Goal: Task Accomplishment & Management: Use online tool/utility

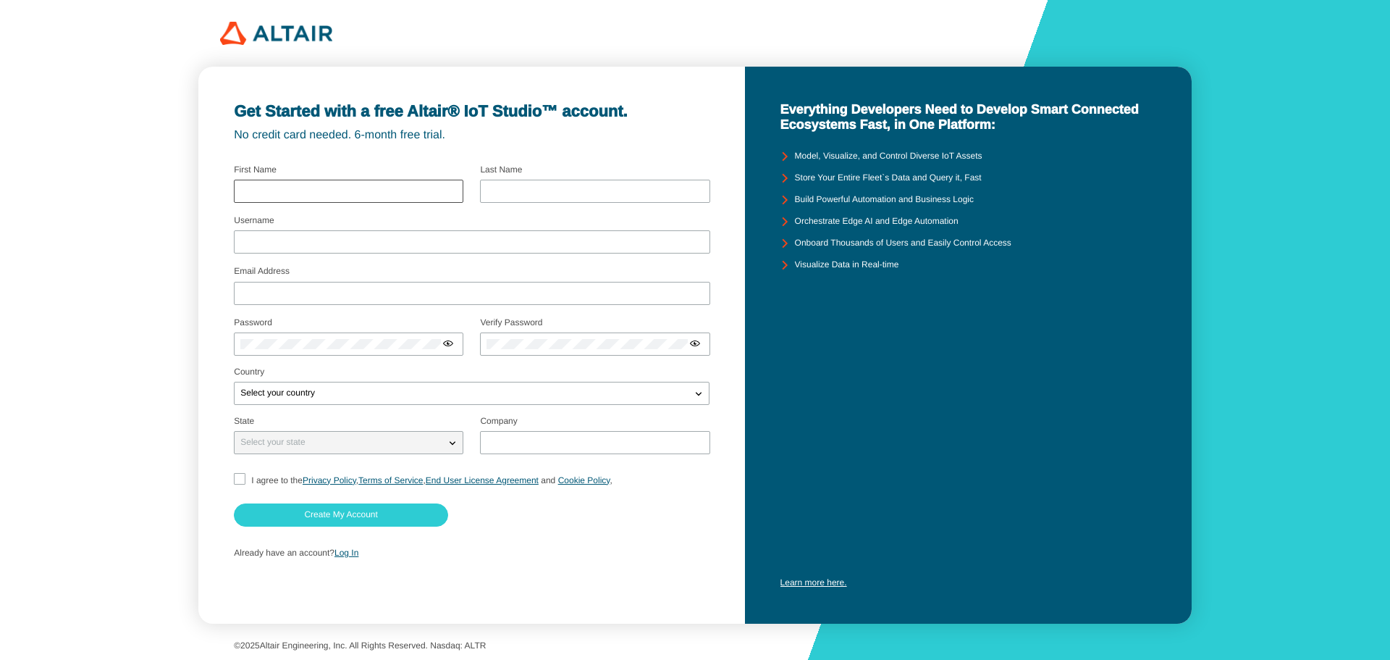
click at [384, 185] on div at bounding box center [349, 191] width 230 height 23
type input "Keshawn"
type input "Paul"
type input "kp61145@gmail.com"
click at [361, 241] on input "Username" at bounding box center [471, 242] width 463 height 10
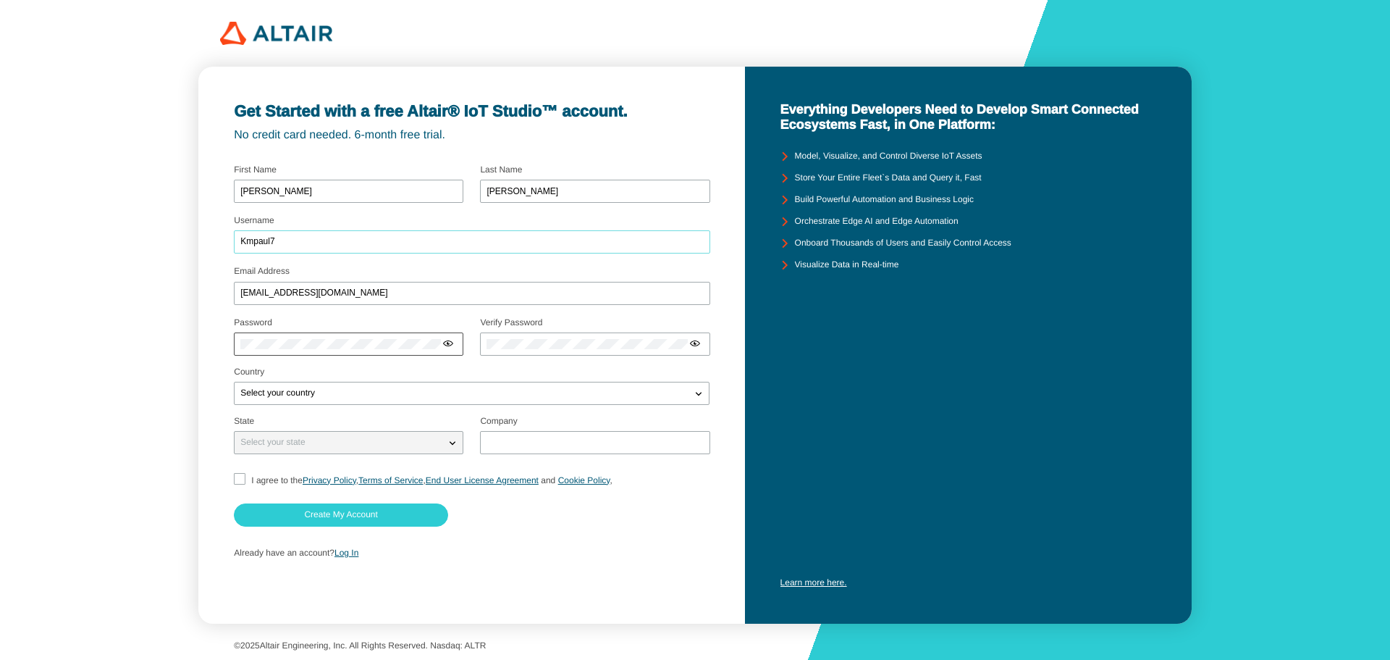
type input "Kmpaul7"
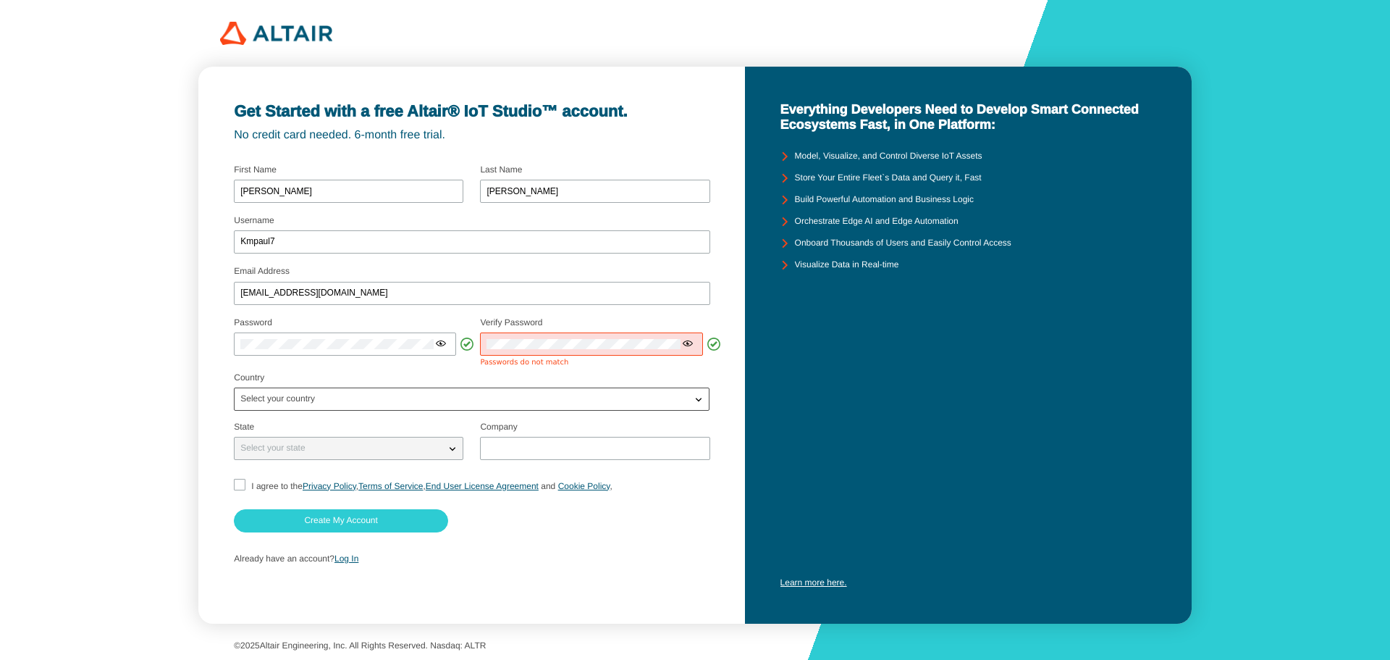
click at [620, 395] on div "Select your country" at bounding box center [463, 399] width 456 height 14
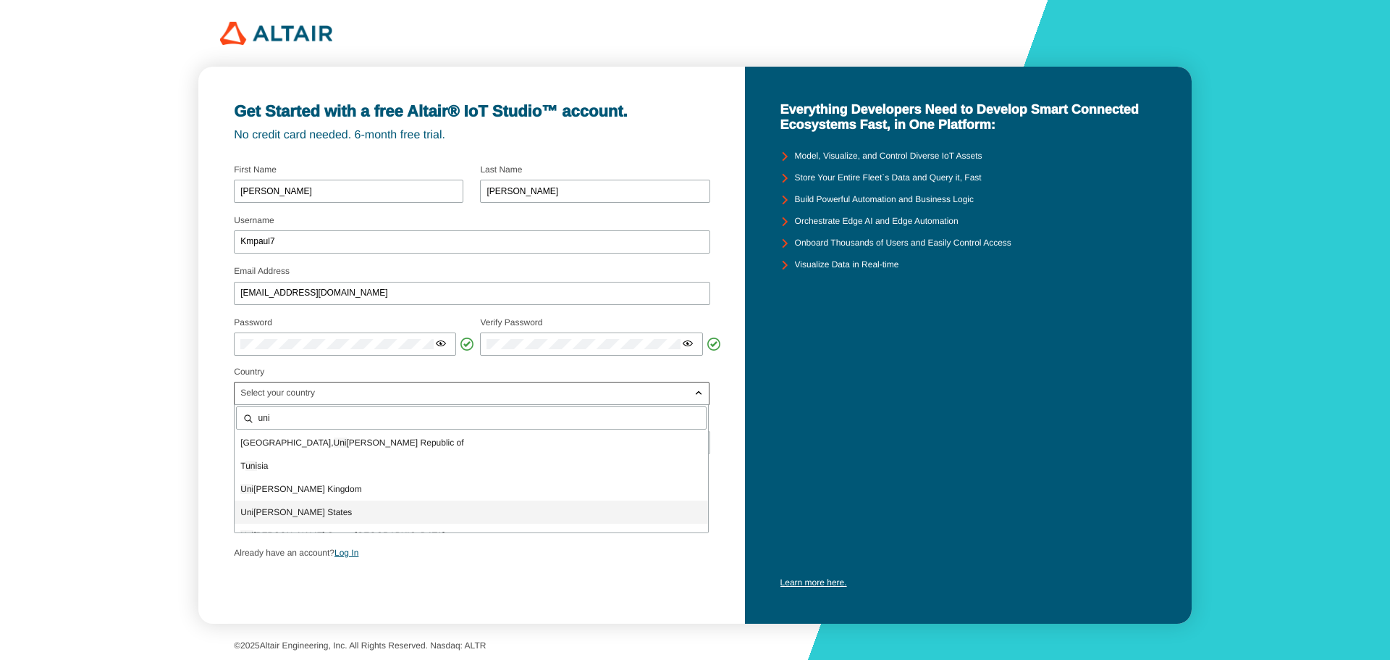
type input "uni"
click at [494, 514] on p "Uni ted States" at bounding box center [471, 512] width 473 height 14
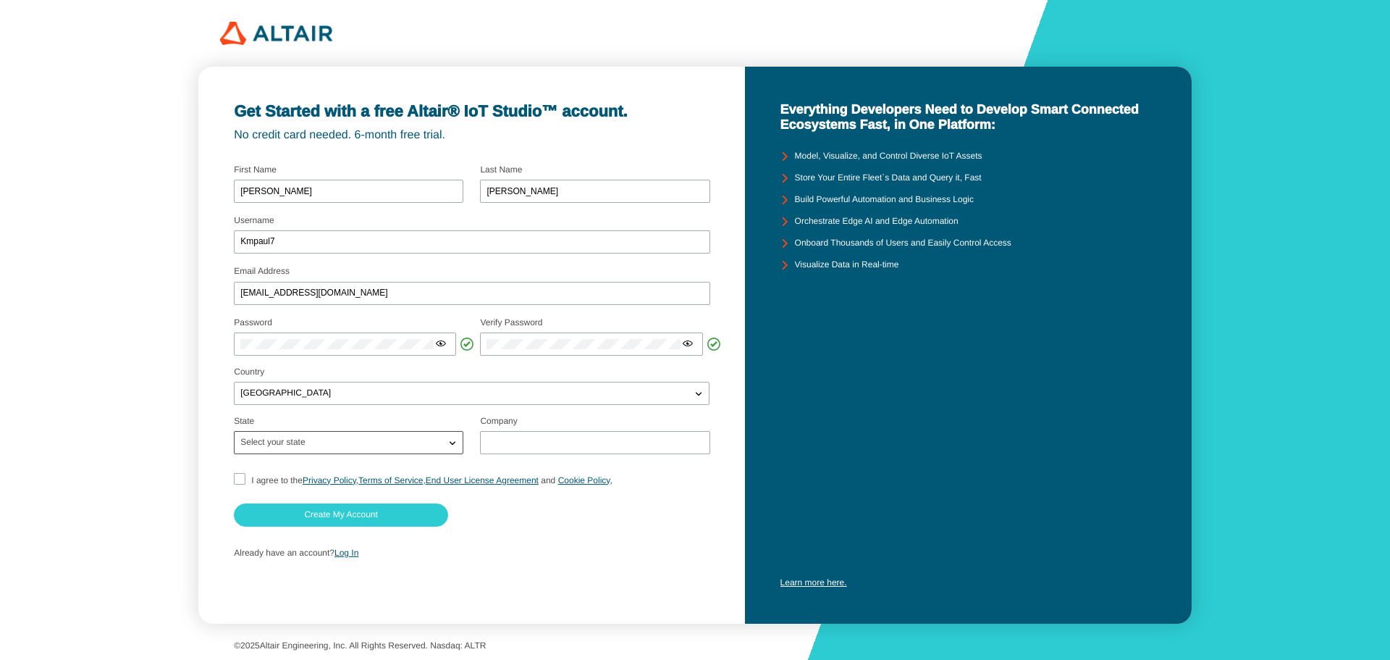
click at [319, 439] on div "Select your state" at bounding box center [340, 442] width 211 height 14
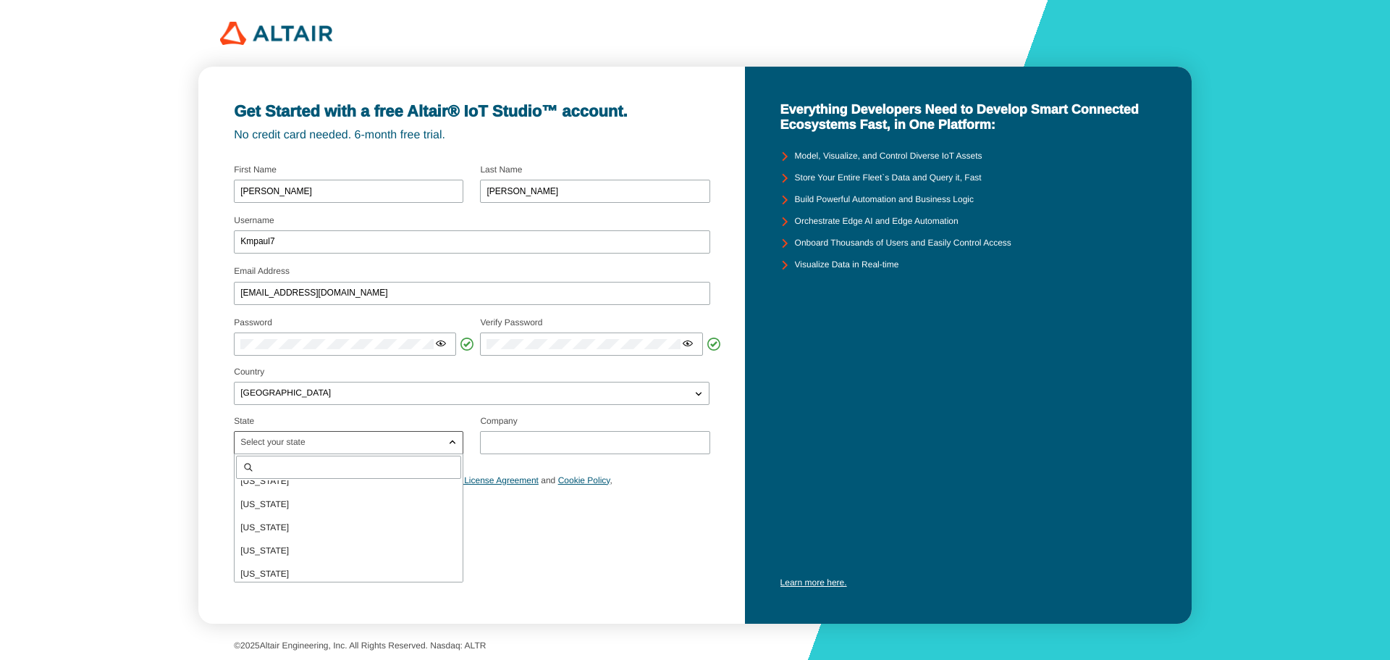
scroll to position [941, 0]
click at [282, 567] on p "Texas" at bounding box center [349, 570] width 228 height 14
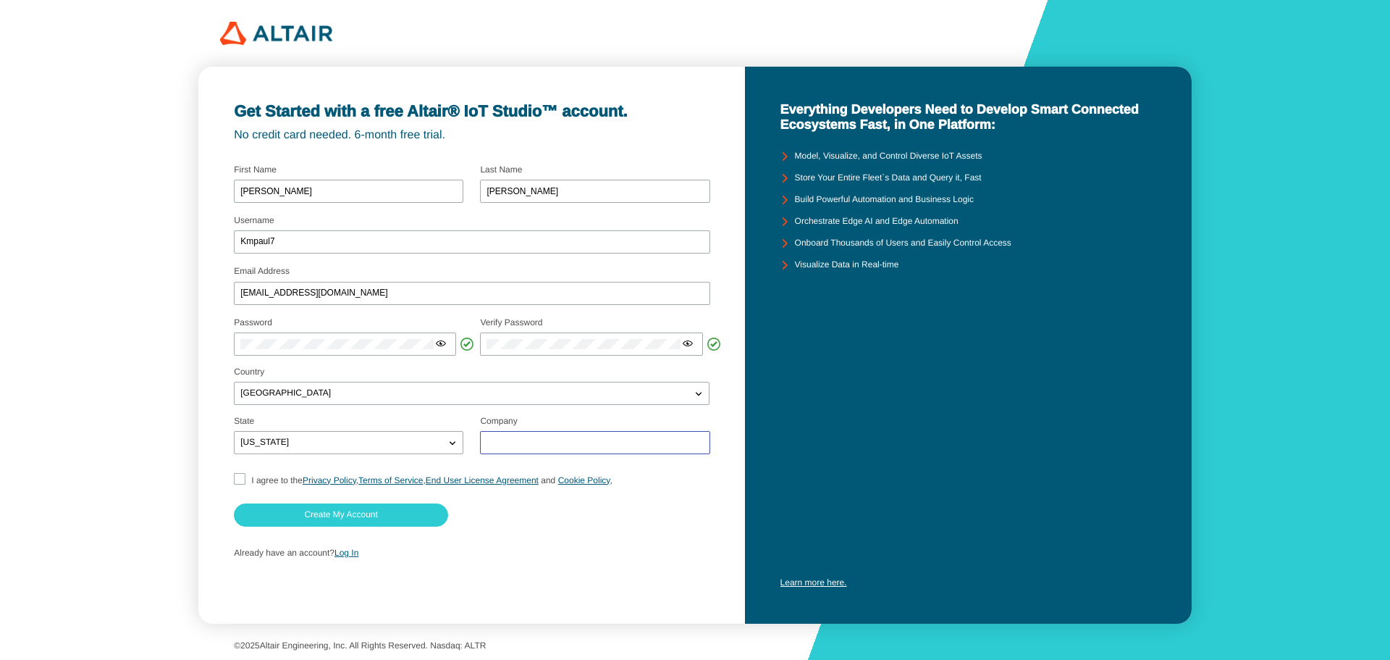
click at [508, 441] on input "text" at bounding box center [595, 442] width 216 height 10
type input "Texas A&M University-Kingvsille MBA"
click at [235, 478] on input "I agree to the Privacy Policy , Terms of Service , End User License Agreement a…" at bounding box center [238, 480] width 9 height 15
checkbox input "true"
drag, startPoint x: 353, startPoint y: 295, endPoint x: 222, endPoint y: 295, distance: 131.0
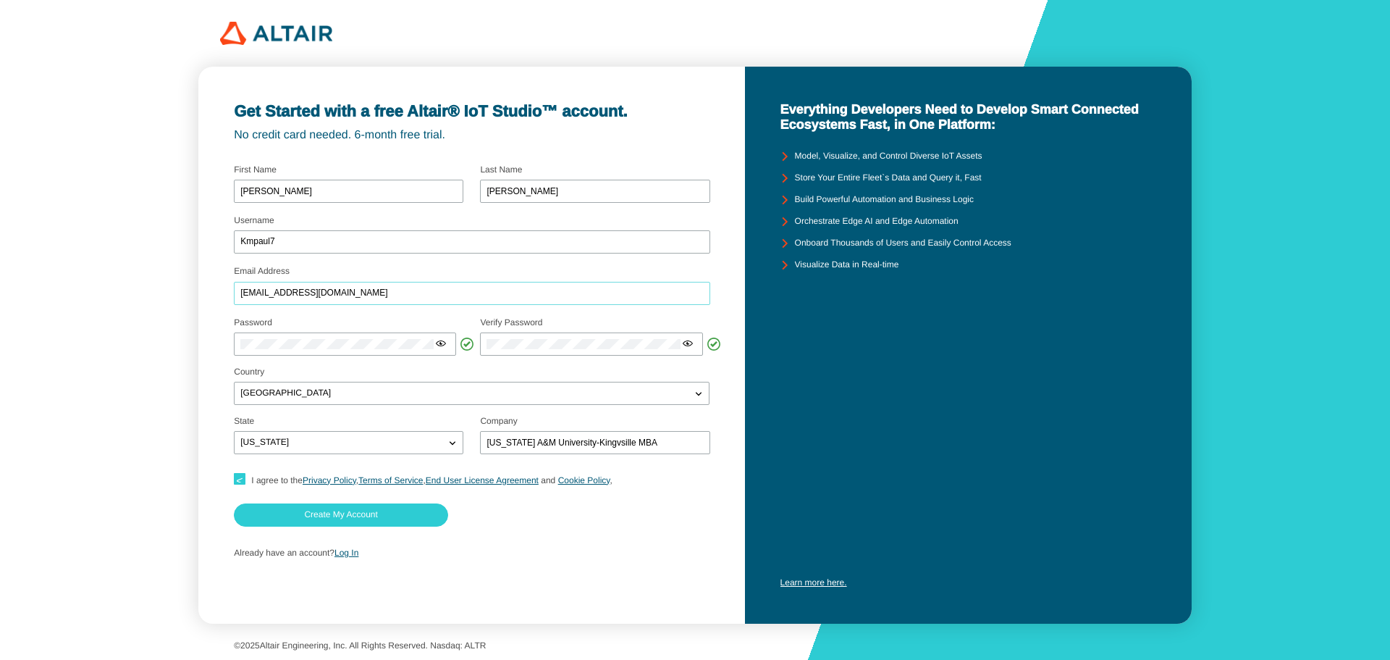
click at [222, 295] on div "Get Started with a free Altair® IoT Studio™ account. No credit card needed. 6-m…" at bounding box center [471, 345] width 546 height 557
type input "keshawn.paul@students.tamuk.edu"
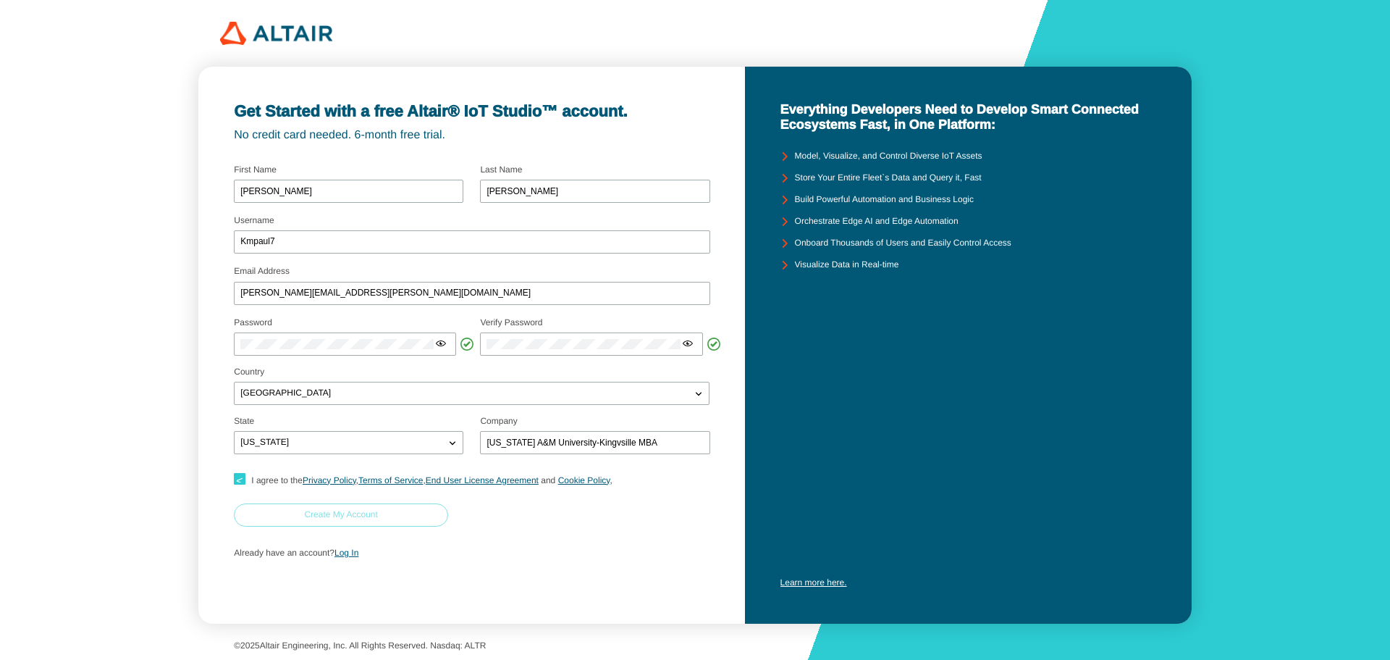
click at [295, 513] on paper-button "Create My Account" at bounding box center [341, 514] width 214 height 23
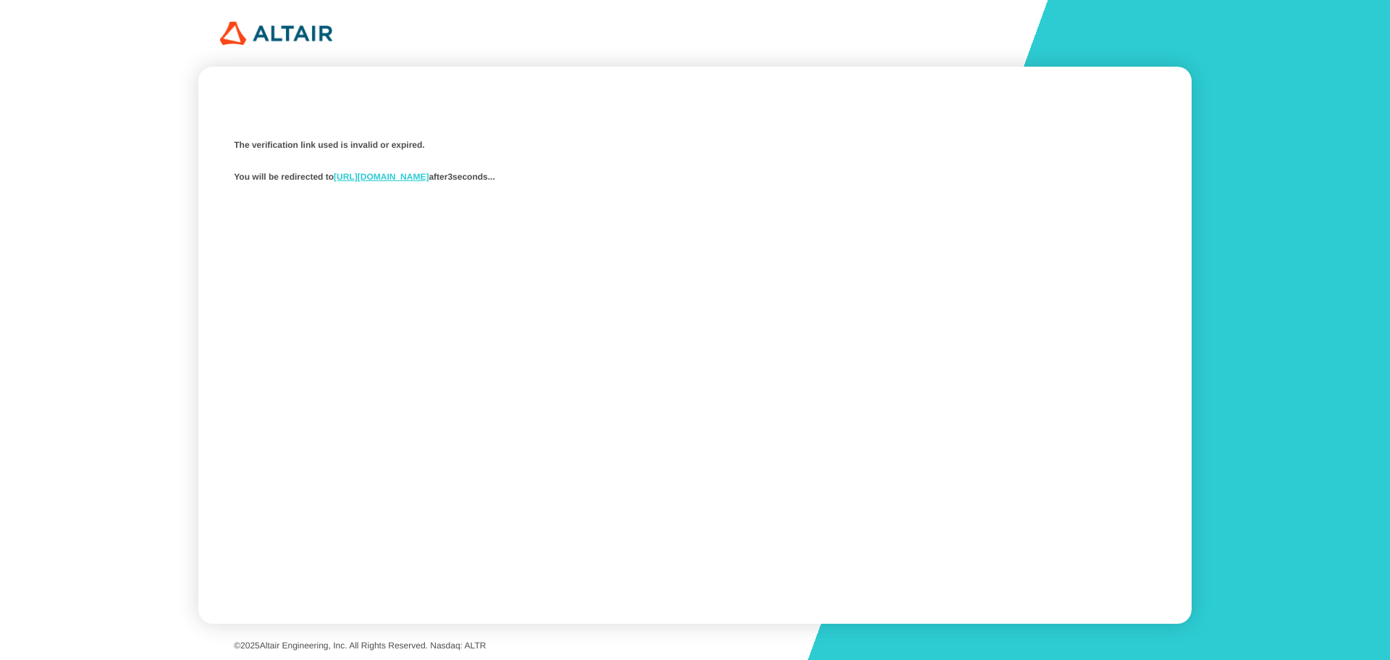
click at [429, 175] on link "[URL][DOMAIN_NAME]" at bounding box center [381, 177] width 95 height 10
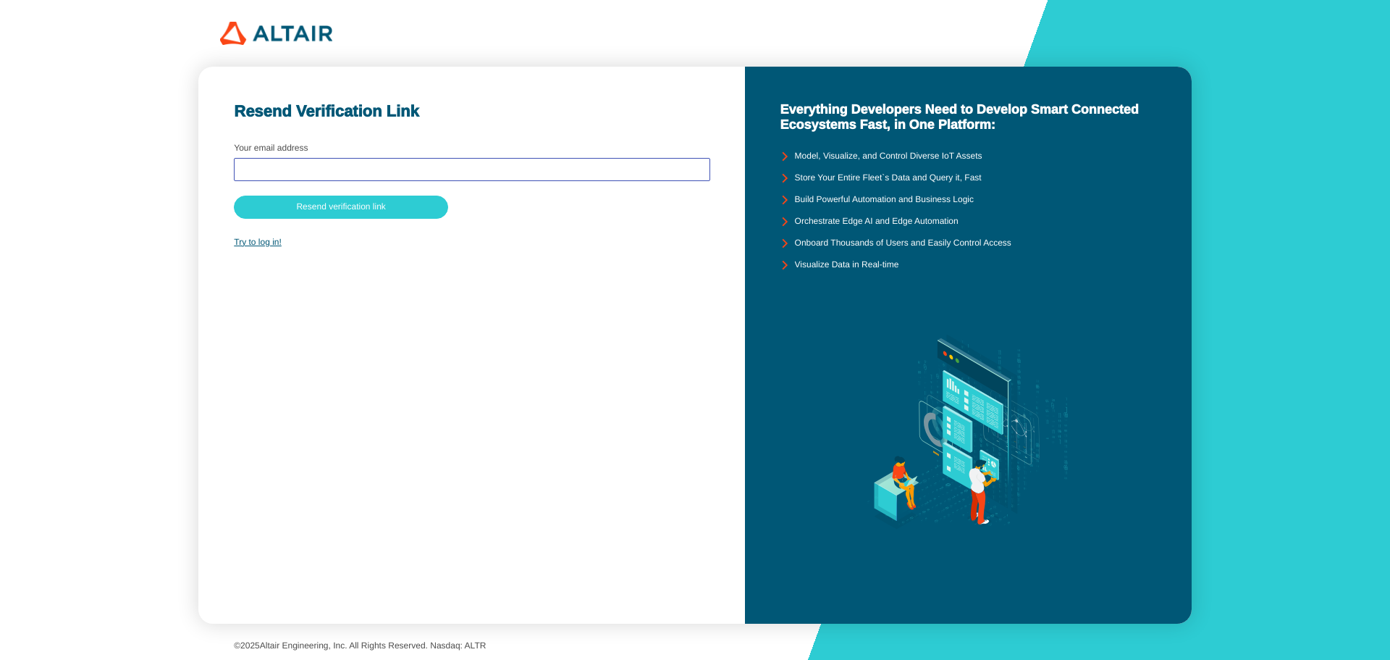
click at [400, 170] on input "text" at bounding box center [471, 169] width 463 height 10
type input "ke"
click at [272, 243] on div "Try to log in!" at bounding box center [471, 196] width 475 height 116
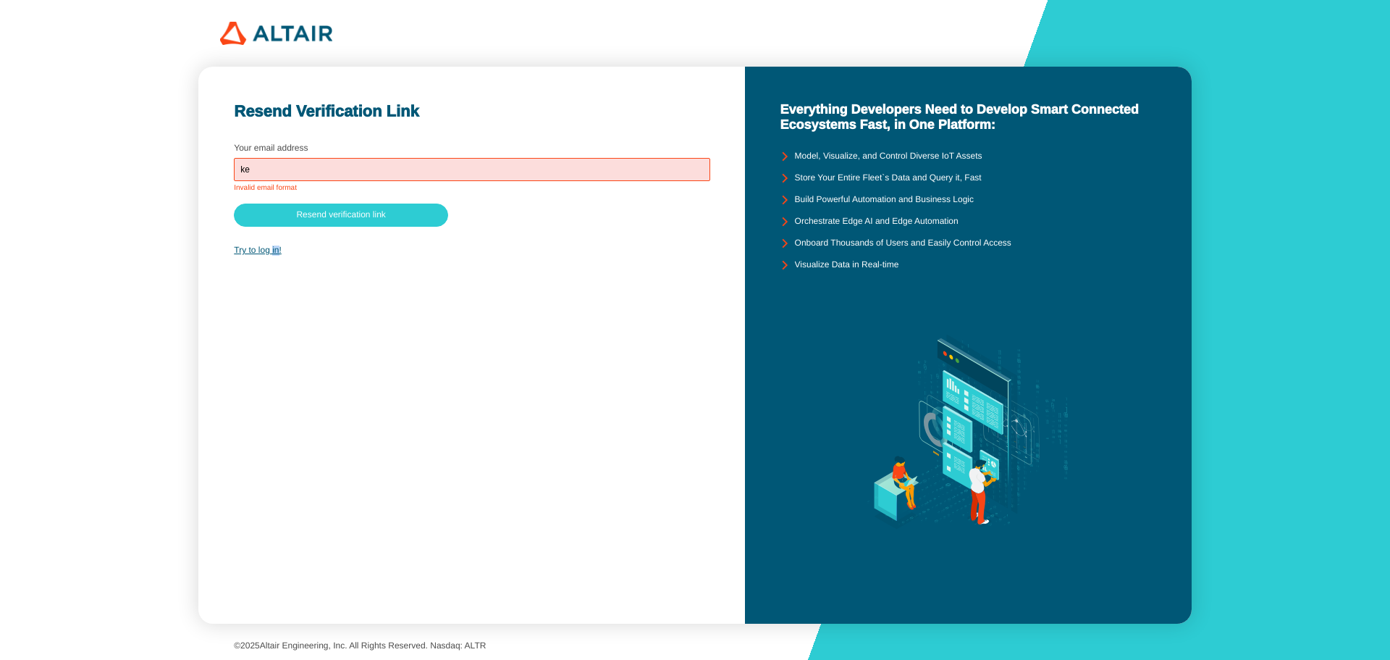
click at [272, 244] on div "Try to log in!" at bounding box center [471, 200] width 475 height 124
click at [259, 246] on div "Try to log in!" at bounding box center [471, 200] width 475 height 124
click at [259, 246] on link "Try to log in!" at bounding box center [258, 250] width 48 height 10
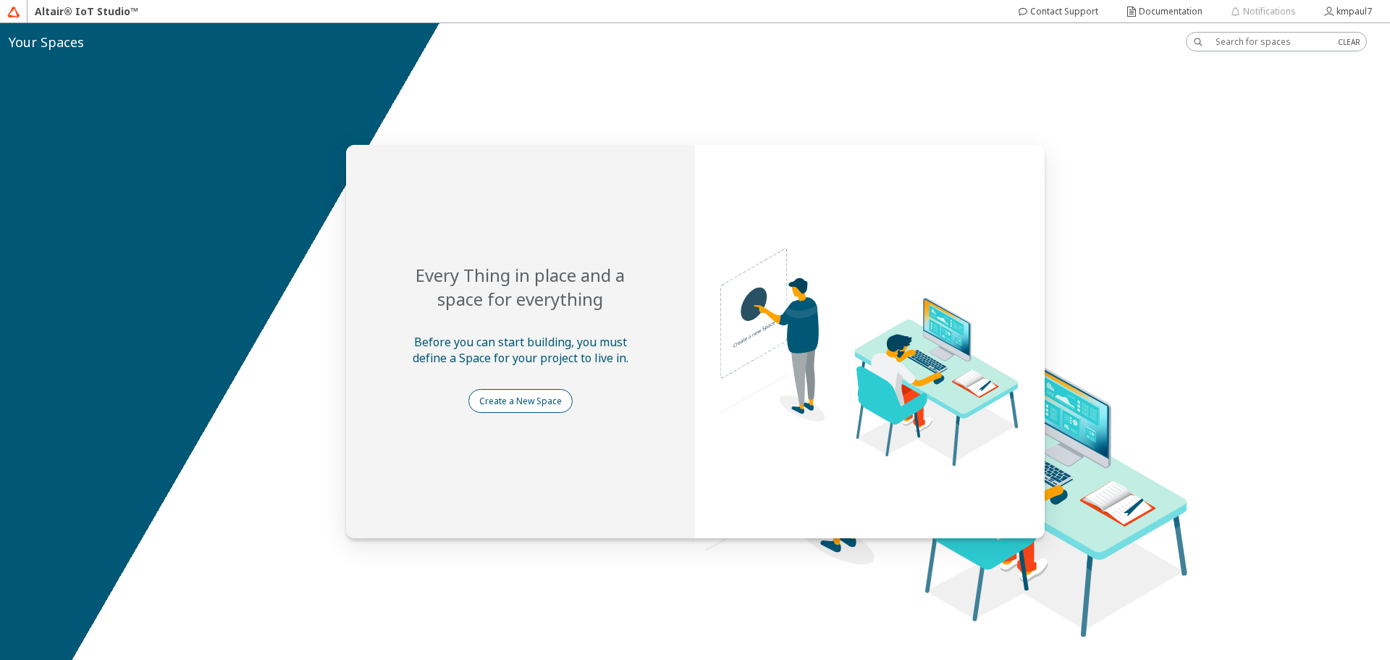
click at [518, 390] on paper-button "Create a New Space" at bounding box center [520, 401] width 104 height 24
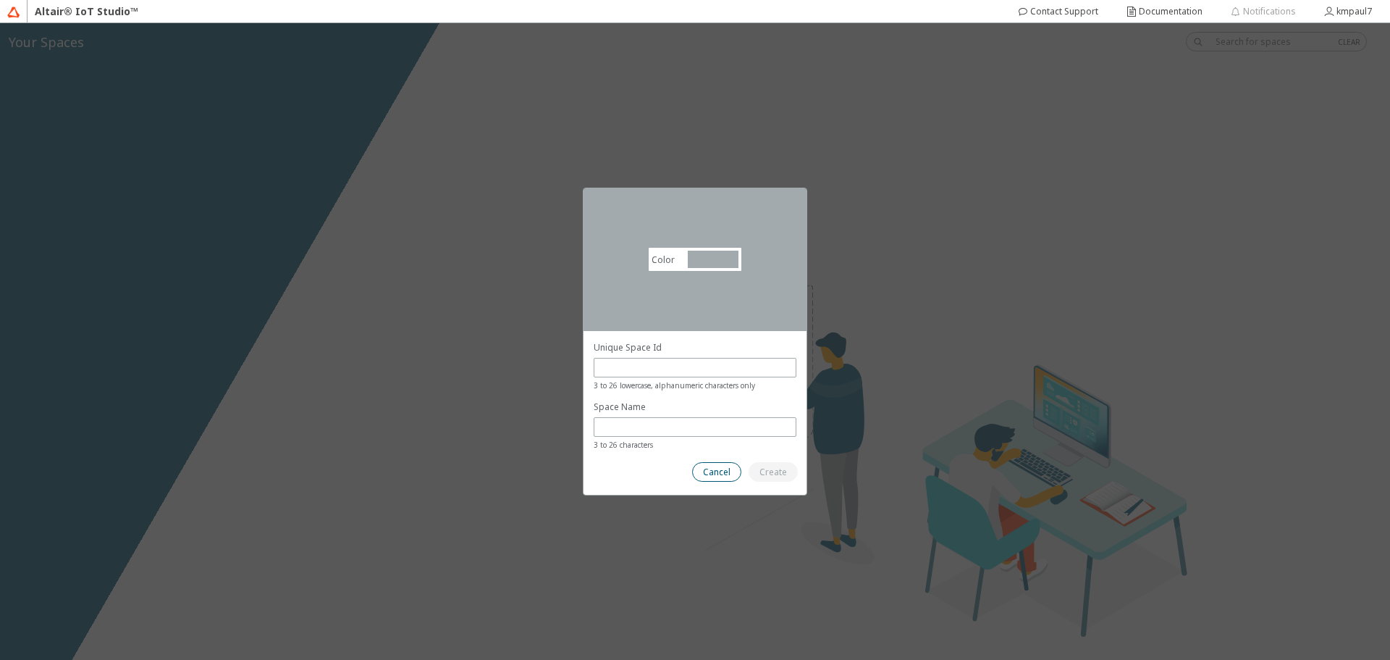
click at [0, 0] on slot "Cancel" at bounding box center [0, 0] width 0 height 0
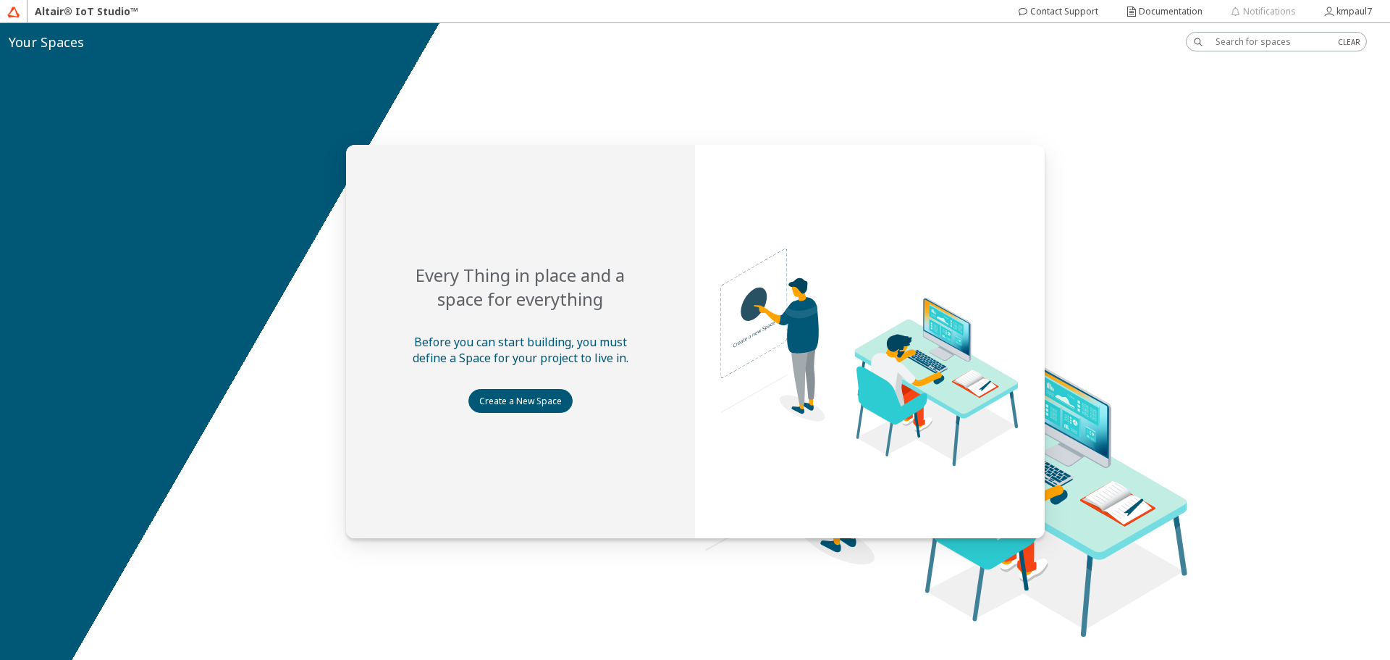
click at [80, 10] on div "Altair® IoT Studio™" at bounding box center [87, 11] width 118 height 23
click at [540, 390] on paper-button "Create a New Space" at bounding box center [520, 401] width 104 height 24
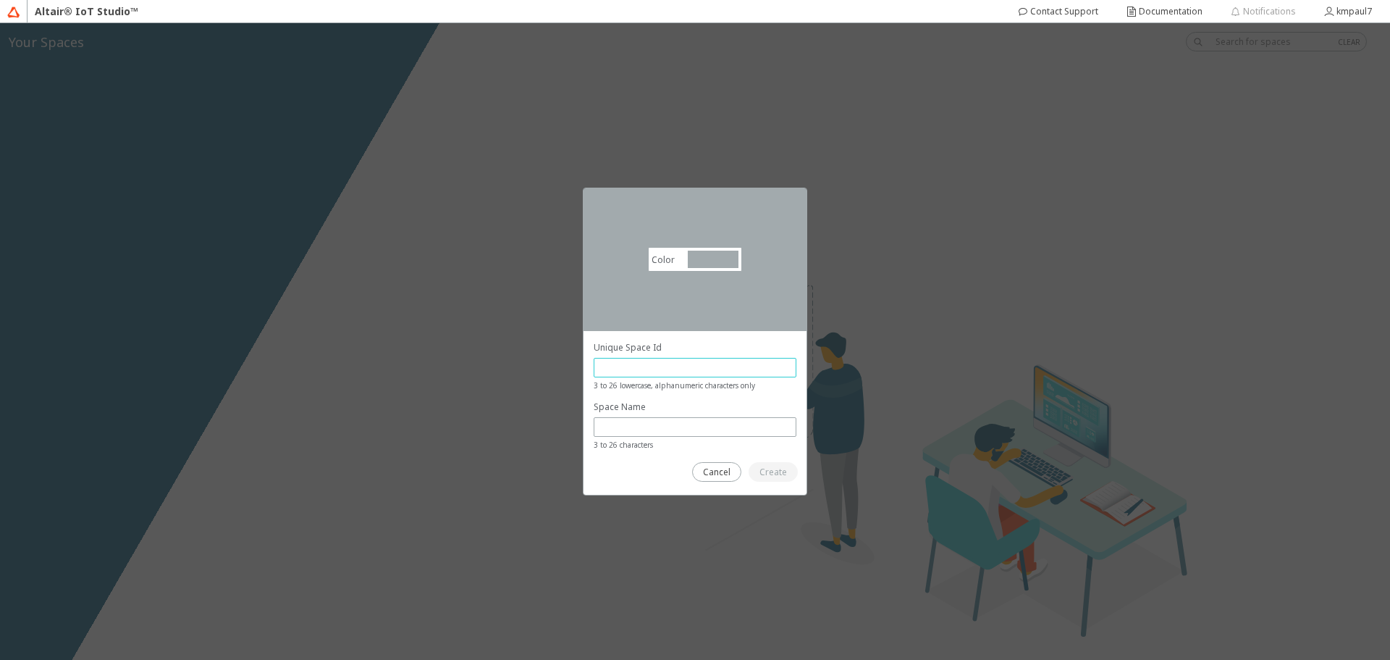
click at [607, 368] on input "text" at bounding box center [695, 367] width 190 height 12
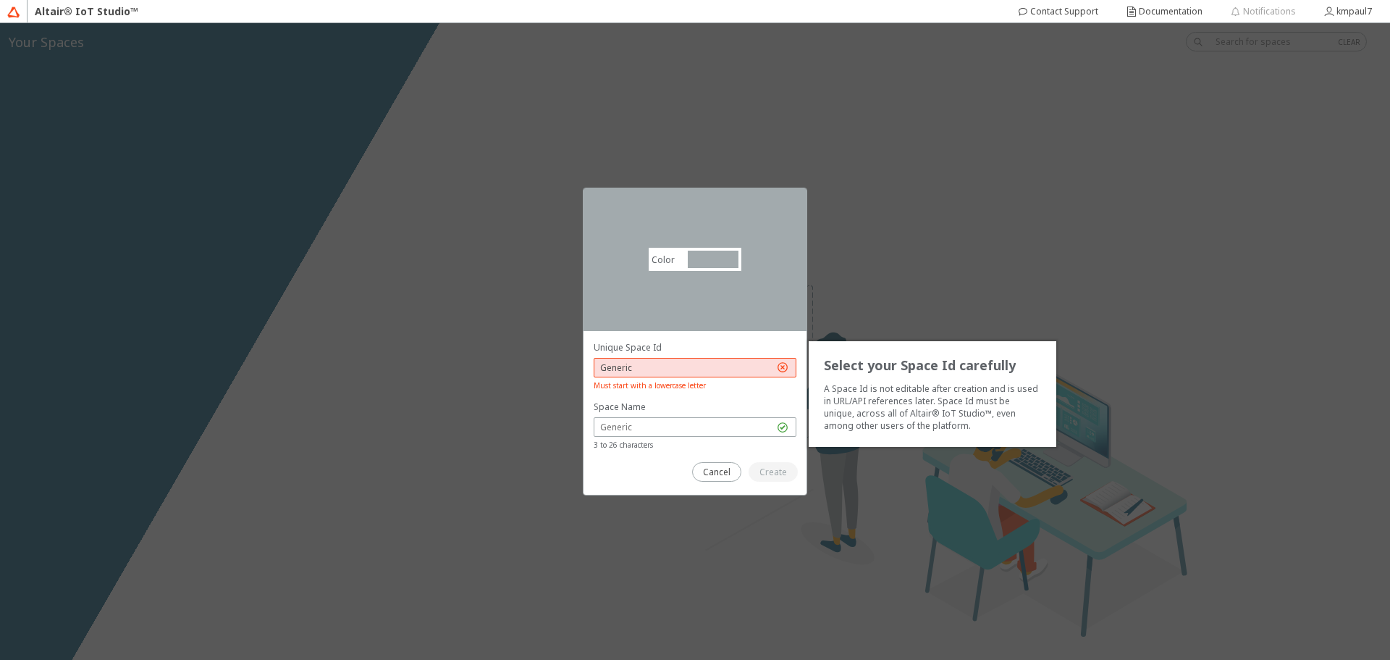
click at [767, 477] on unity-button at bounding box center [773, 472] width 49 height 20
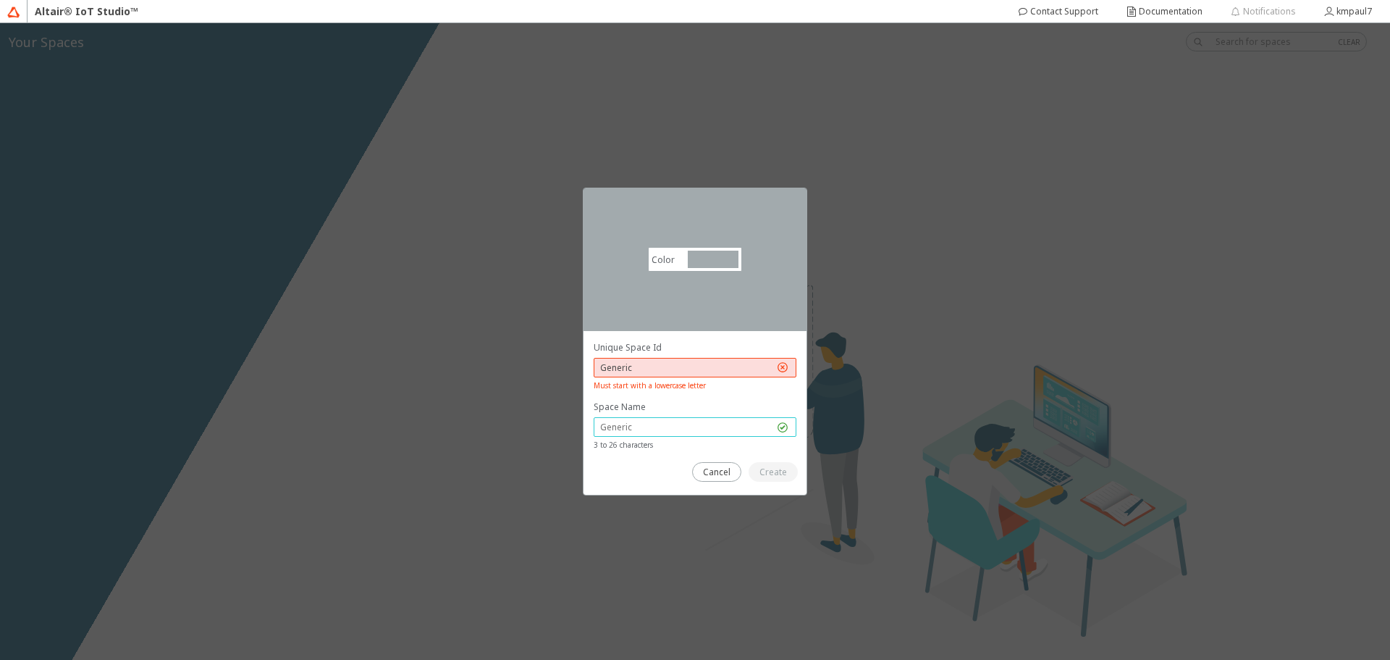
click at [727, 432] on input "text" at bounding box center [687, 427] width 174 height 12
click at [607, 366] on input "Generic" at bounding box center [687, 367] width 174 height 12
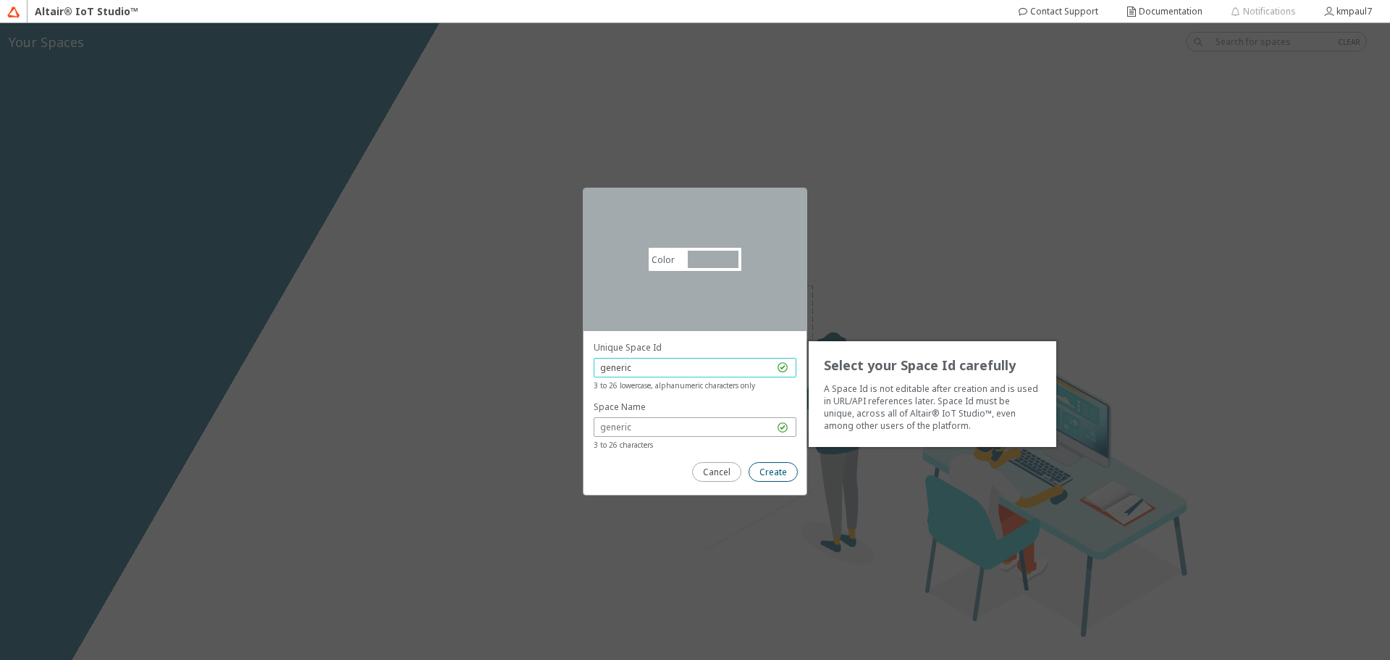
type input "generic"
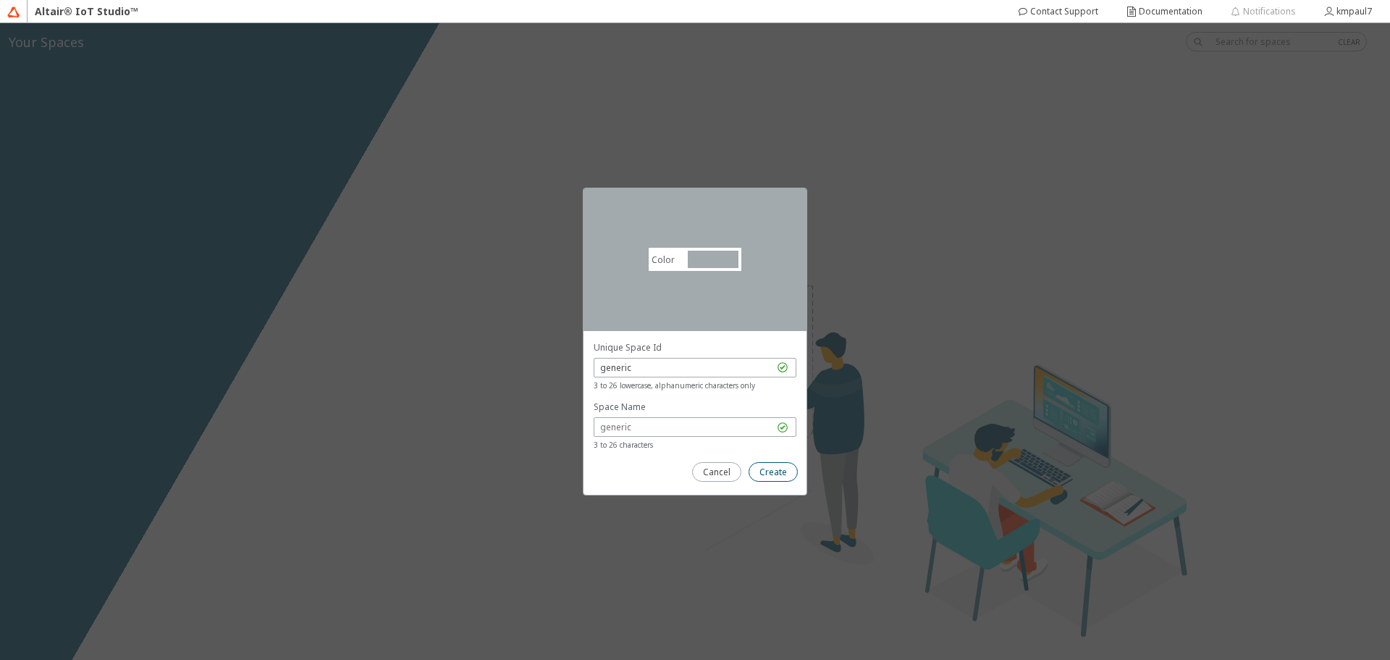
click at [0, 0] on slot "Create" at bounding box center [0, 0] width 0 height 0
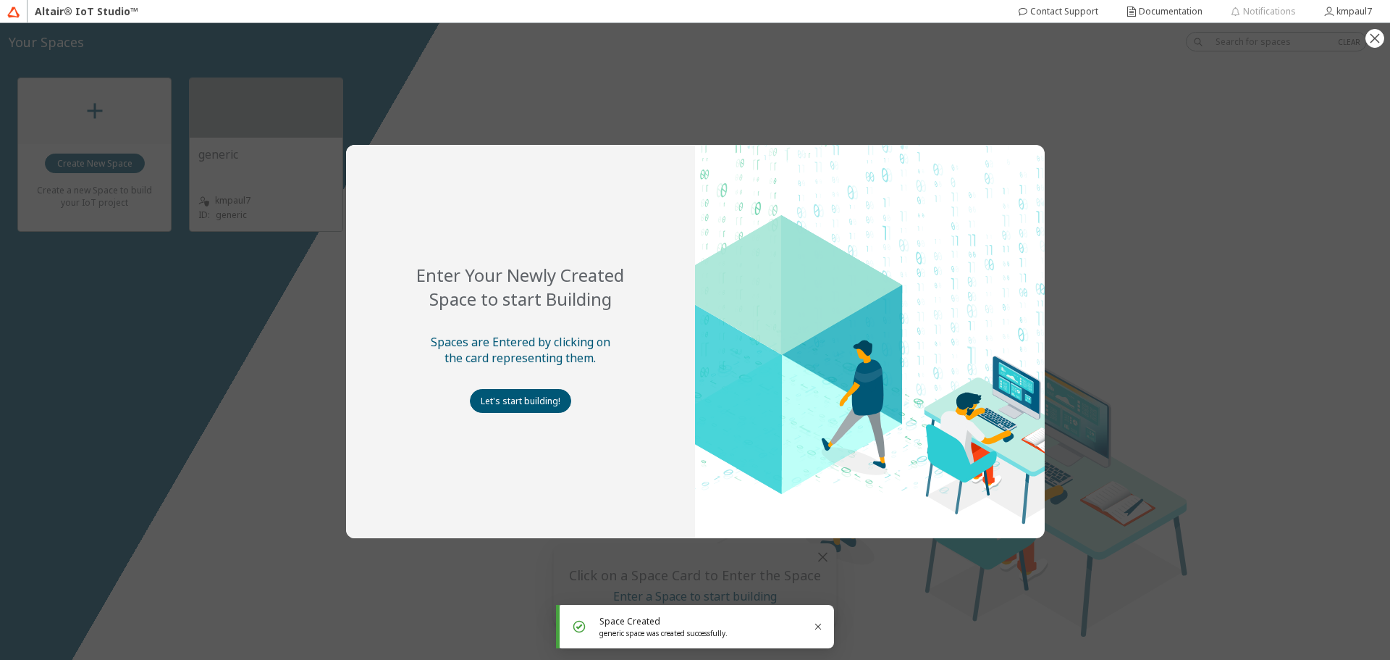
click at [206, 475] on div "Enter Your Newly Created Space to start Building Spaces are Entered by clicking…" at bounding box center [695, 341] width 1390 height 636
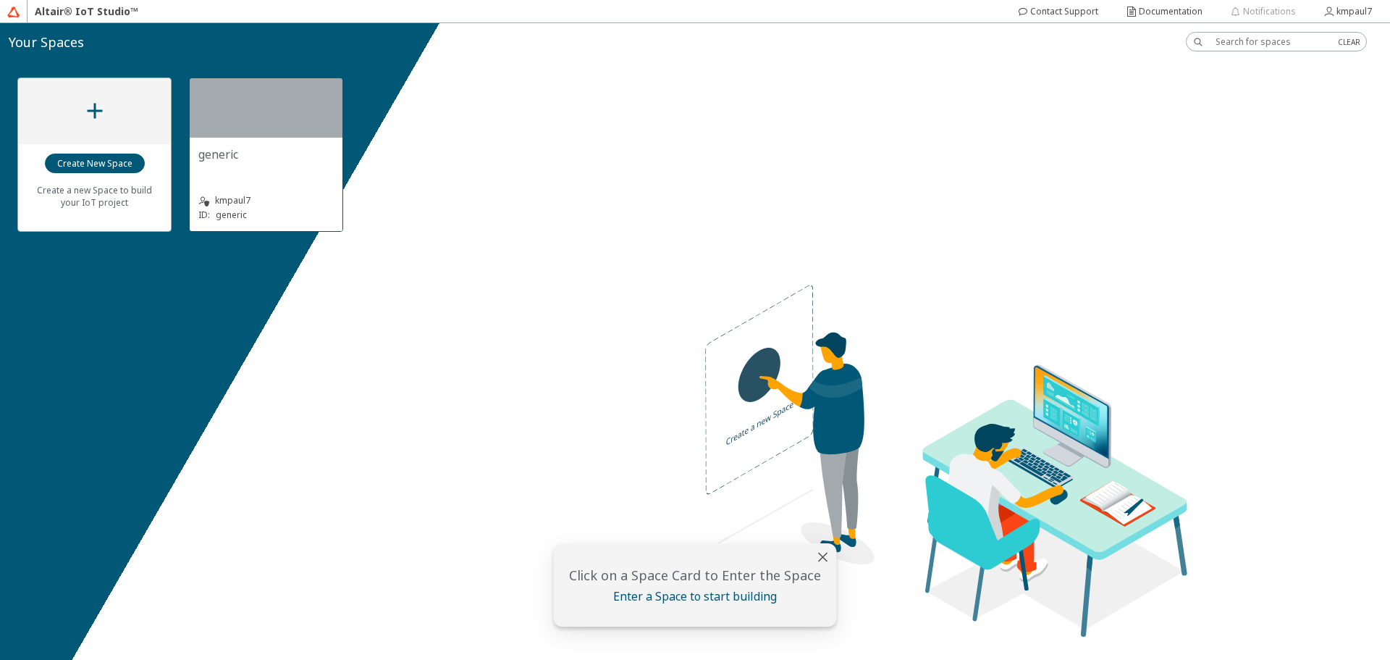
click at [279, 130] on div at bounding box center [266, 107] width 153 height 59
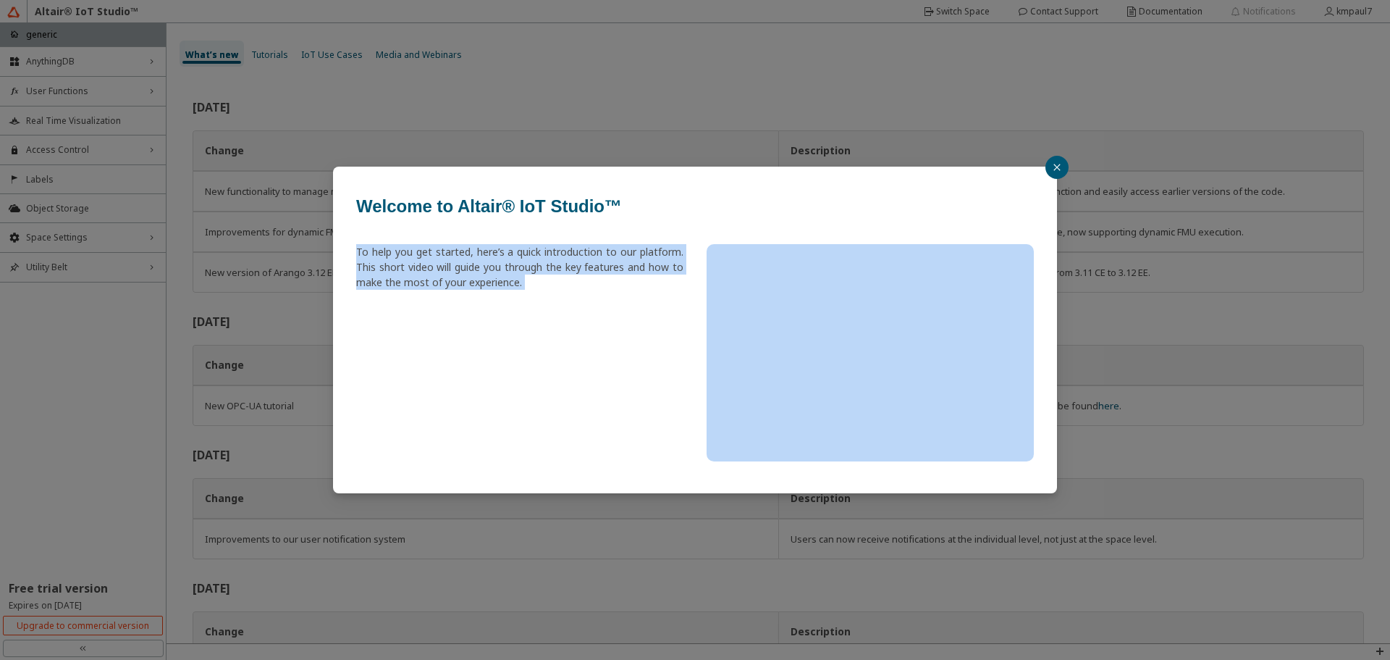
drag, startPoint x: 827, startPoint y: 195, endPoint x: 839, endPoint y: 225, distance: 32.1
click at [839, 225] on div "Welcome to Altair® IoT Studio™ To help you get started, here’s a quick introduc…" at bounding box center [694, 330] width 689 height 298
click at [1050, 164] on button "button" at bounding box center [1056, 167] width 23 height 23
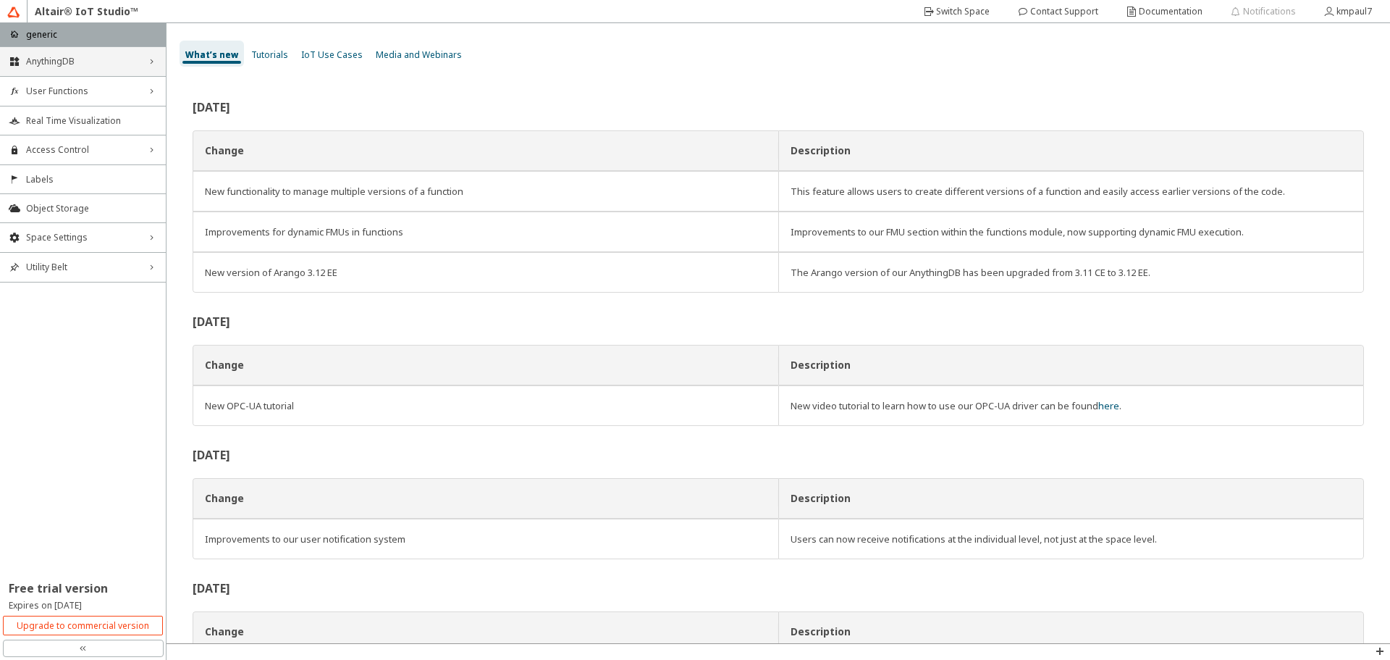
click at [59, 65] on span "AnythingDB" at bounding box center [83, 62] width 114 height 12
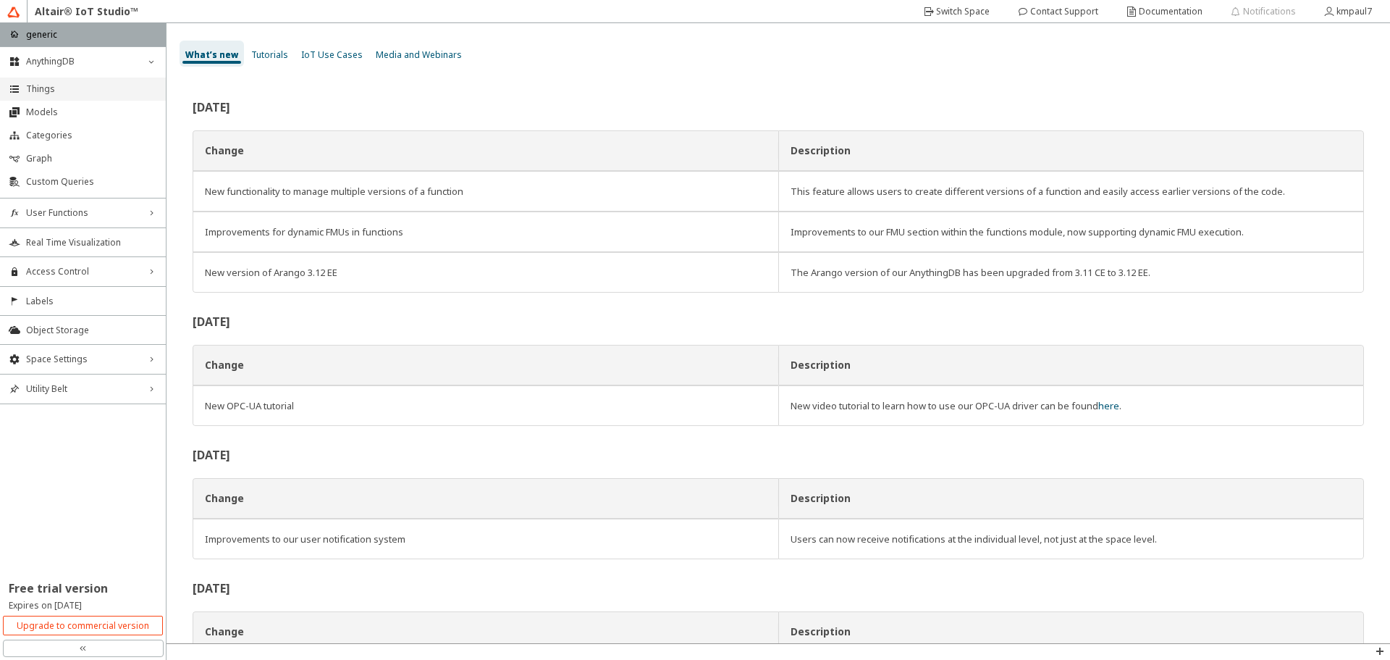
click at [61, 91] on span "Things" at bounding box center [91, 89] width 131 height 12
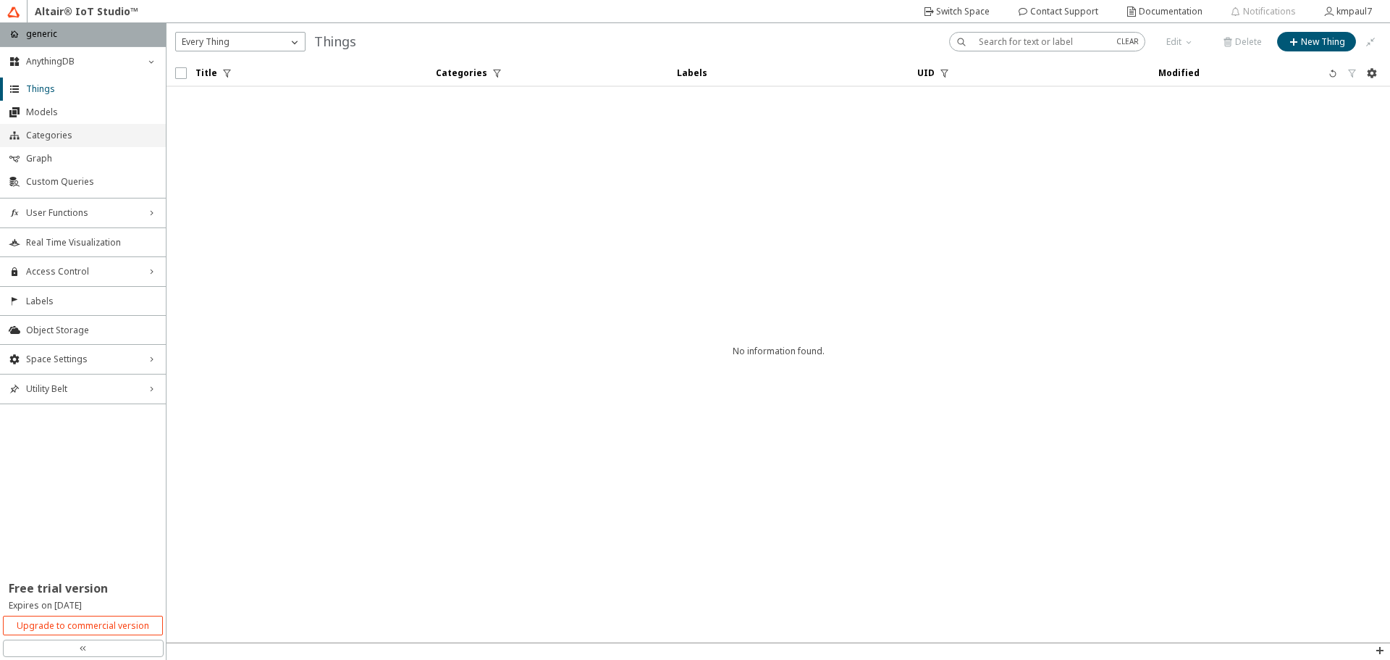
click at [52, 130] on span "Categories" at bounding box center [91, 136] width 131 height 12
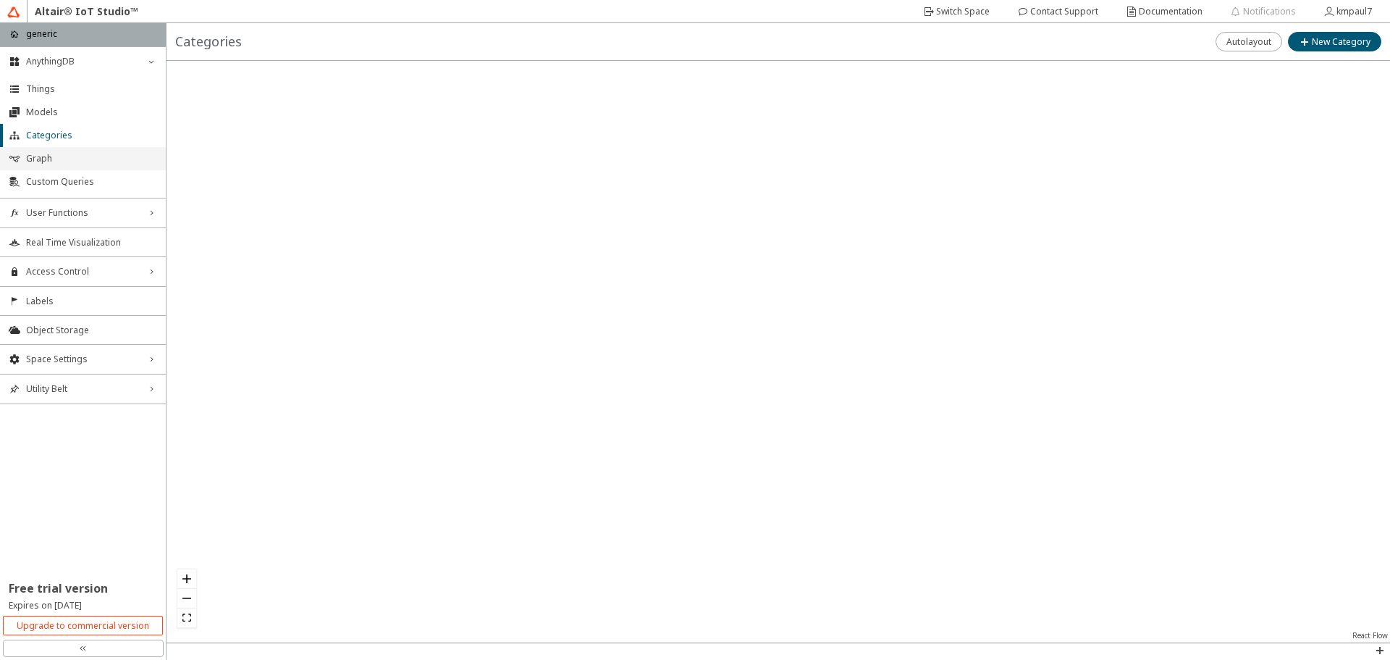
click at [46, 151] on li "Graph" at bounding box center [83, 158] width 166 height 23
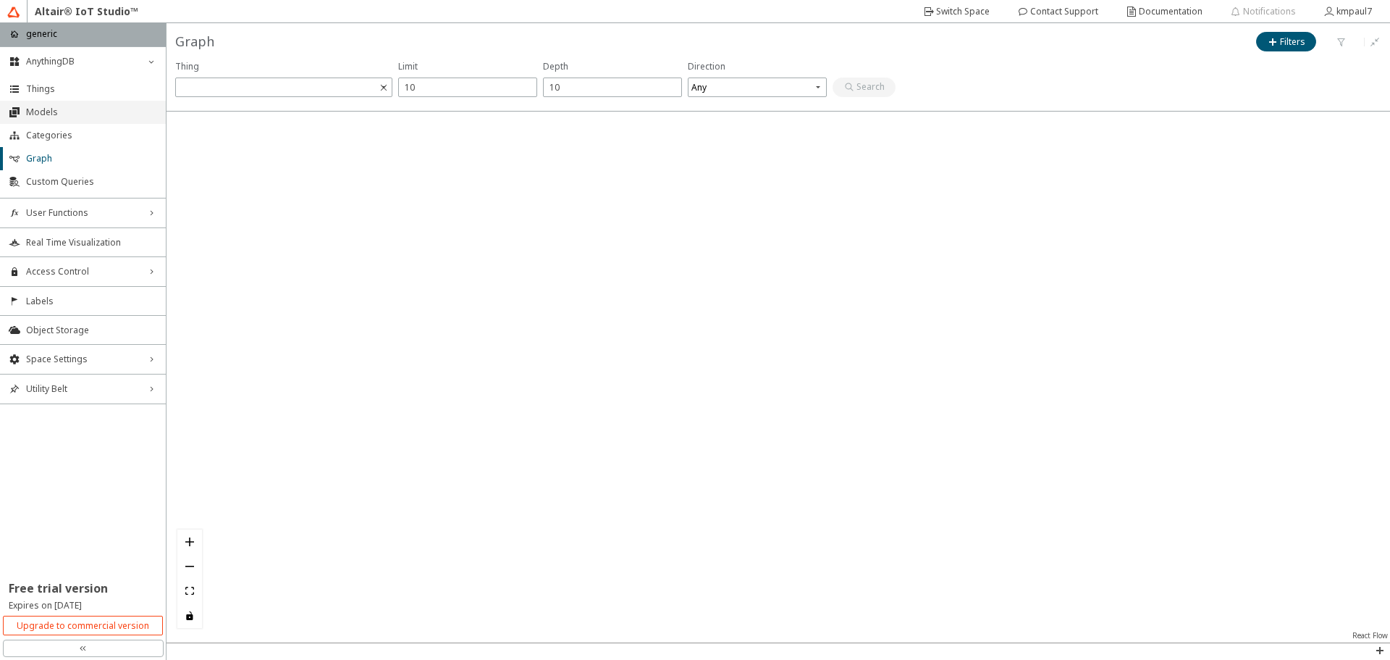
click at [71, 109] on span "Models" at bounding box center [91, 112] width 131 height 12
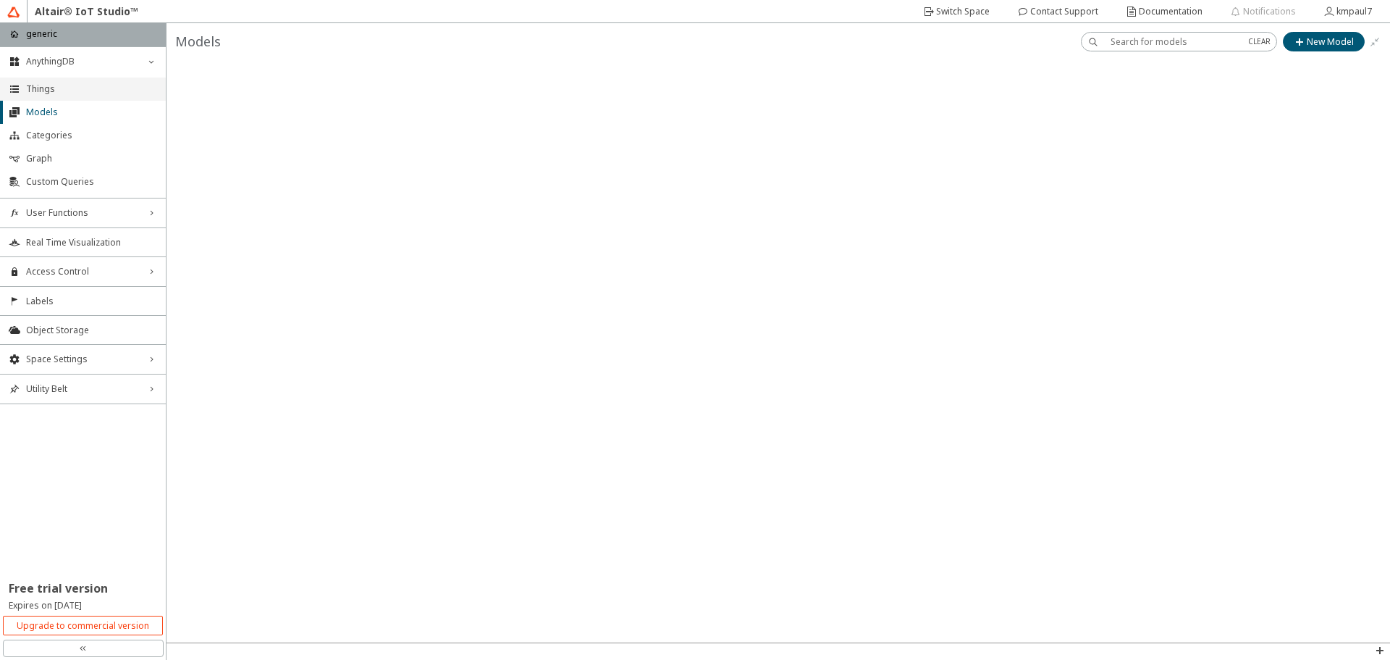
click at [78, 91] on span "Things" at bounding box center [91, 89] width 131 height 12
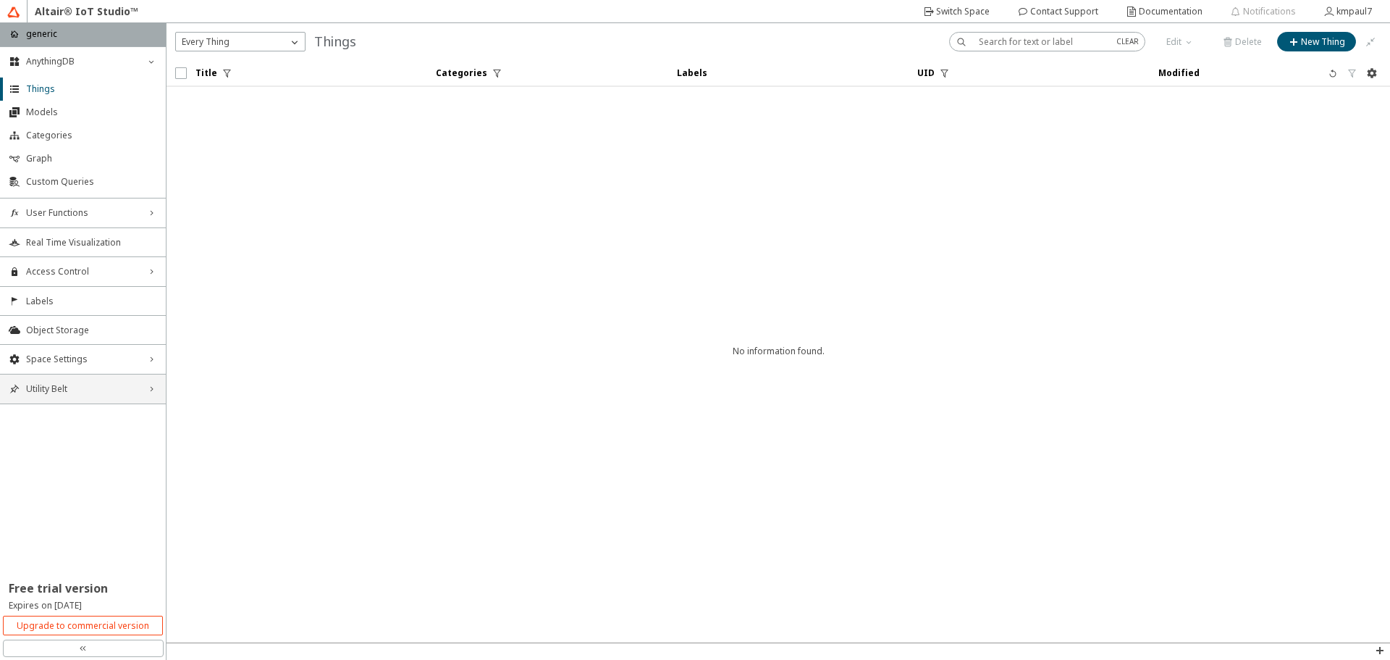
click at [119, 382] on div "Utility Belt right_chevron" at bounding box center [83, 388] width 166 height 29
click at [59, 162] on span "Graph" at bounding box center [91, 159] width 131 height 12
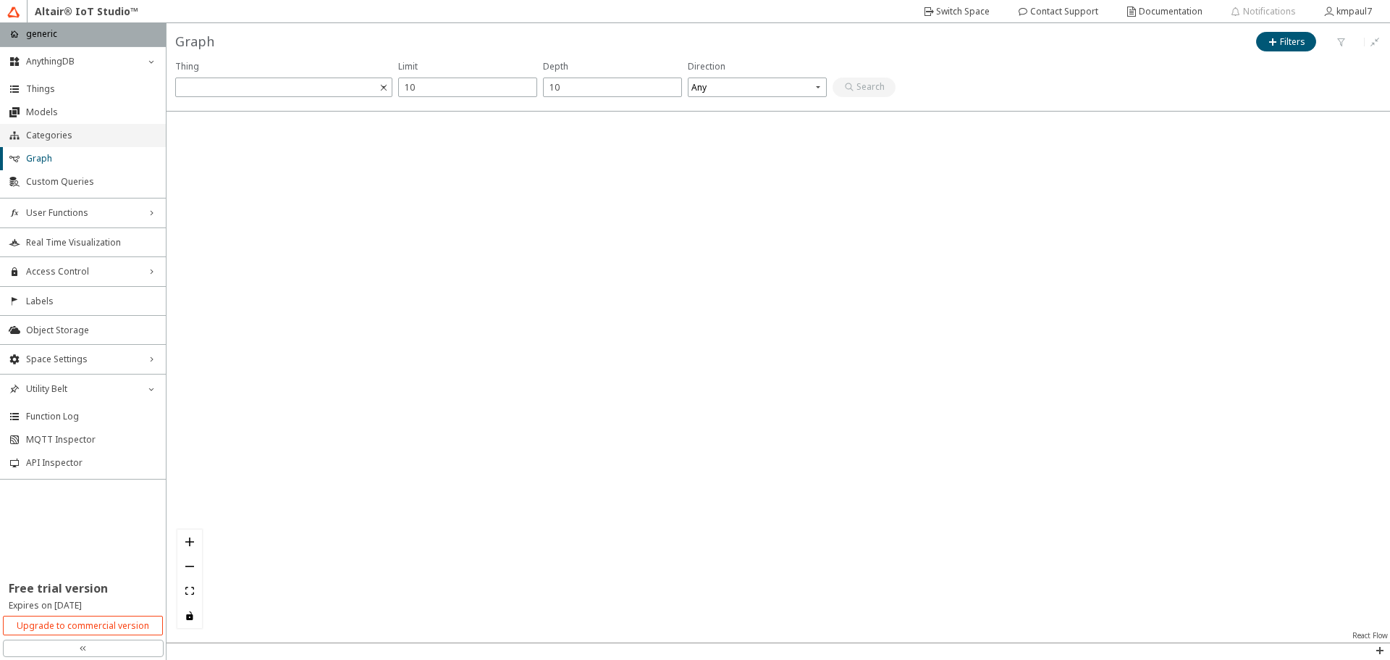
click at [71, 135] on span "Categories" at bounding box center [91, 136] width 131 height 12
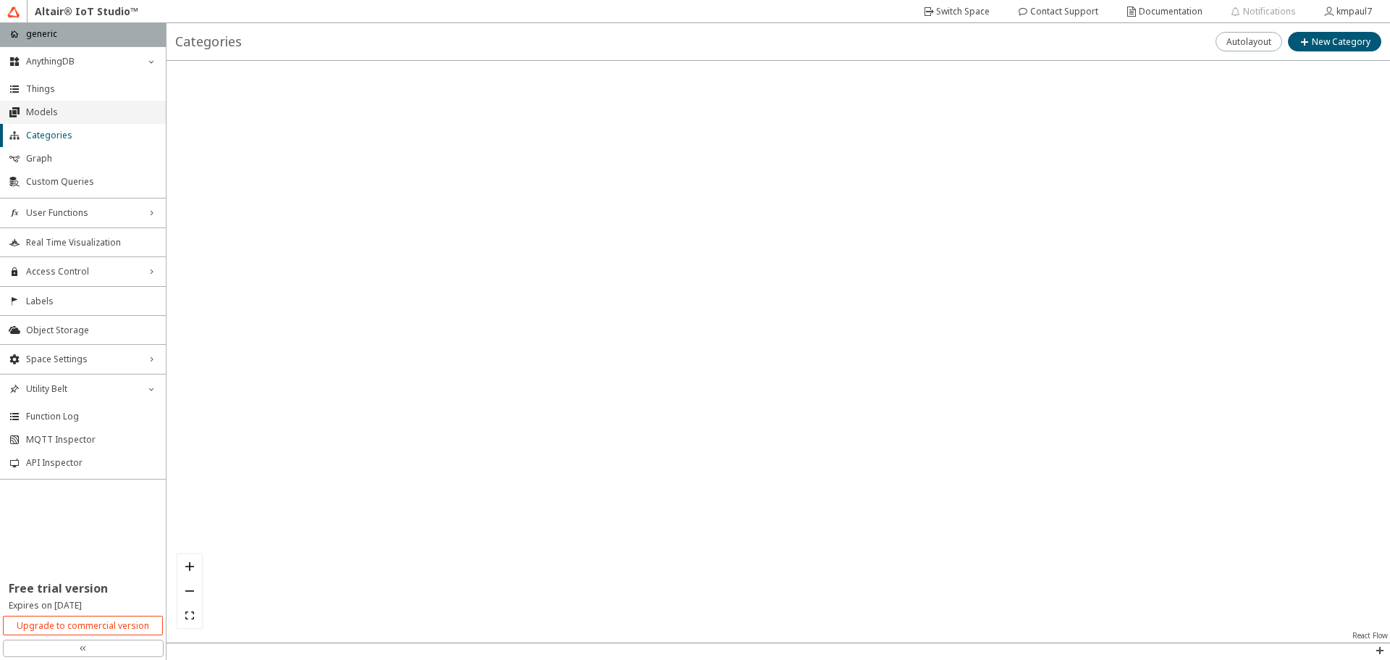
click at [82, 111] on span "Models" at bounding box center [91, 112] width 131 height 12
click at [93, 93] on span "Things" at bounding box center [91, 89] width 131 height 12
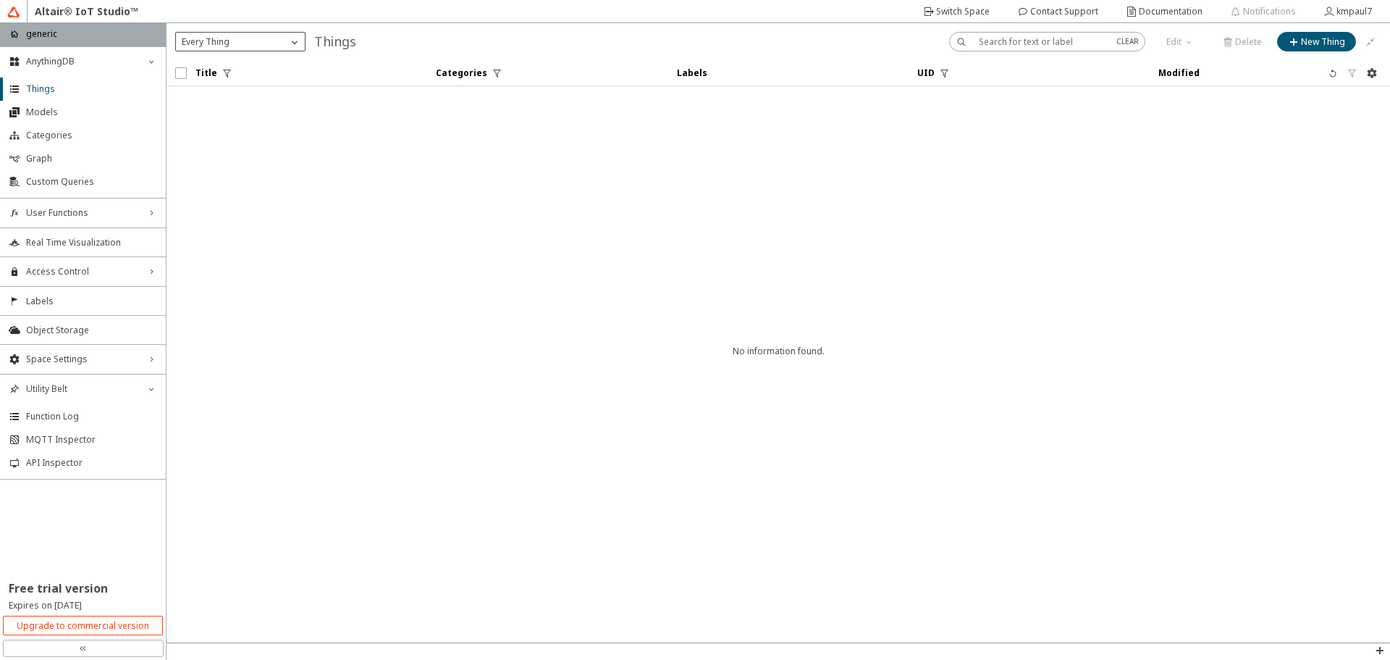
click at [287, 46] on div "Every Thing" at bounding box center [231, 42] width 111 height 14
click at [209, 90] on iron-icon at bounding box center [211, 92] width 13 height 12
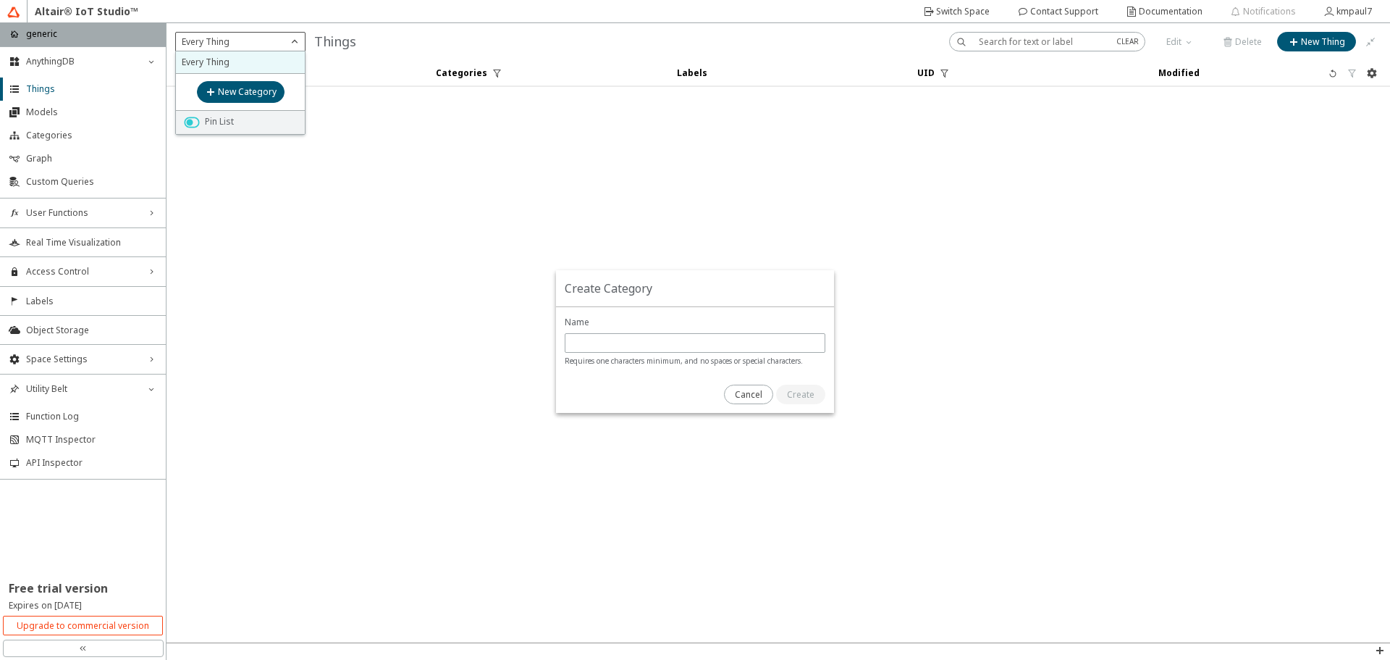
drag, startPoint x: 736, startPoint y: 413, endPoint x: 739, endPoint y: 405, distance: 8.7
click at [736, 413] on div "Create Category" at bounding box center [695, 341] width 1390 height 636
click at [0, 0] on slot "Cancel" at bounding box center [0, 0] width 0 height 0
